Goal: Find specific page/section: Find specific page/section

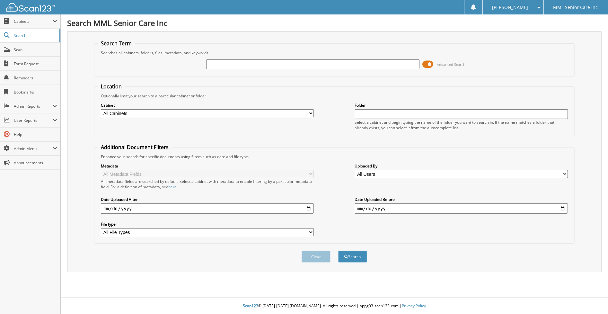
click at [271, 62] on input "text" at bounding box center [312, 64] width 213 height 10
type input "Oladapo"
click at [355, 253] on button "Search" at bounding box center [352, 257] width 29 height 12
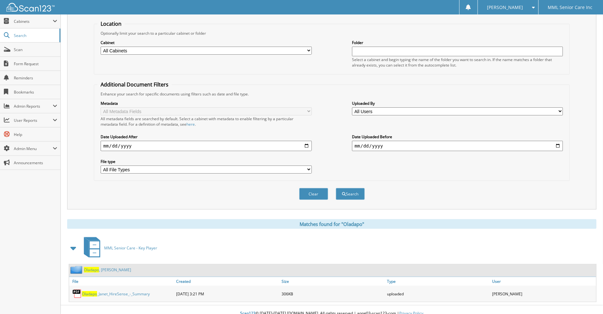
scroll to position [64, 0]
click at [95, 266] on span "Oladapo" at bounding box center [91, 268] width 15 height 5
